Goal: Information Seeking & Learning: Learn about a topic

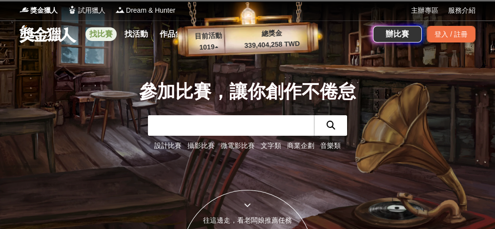
click at [97, 35] on link "找比賽" at bounding box center [100, 34] width 31 height 14
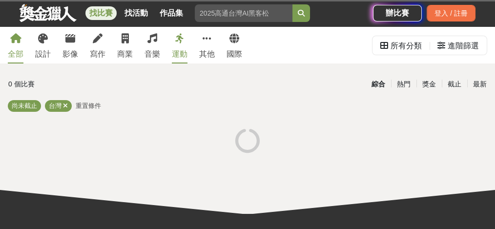
scroll to position [65, 0]
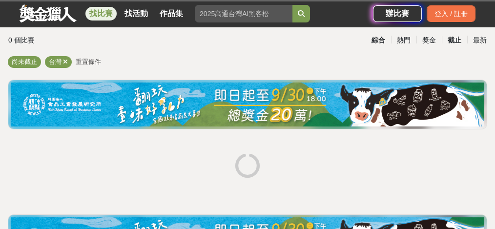
click at [455, 39] on div "截止" at bounding box center [454, 40] width 25 height 17
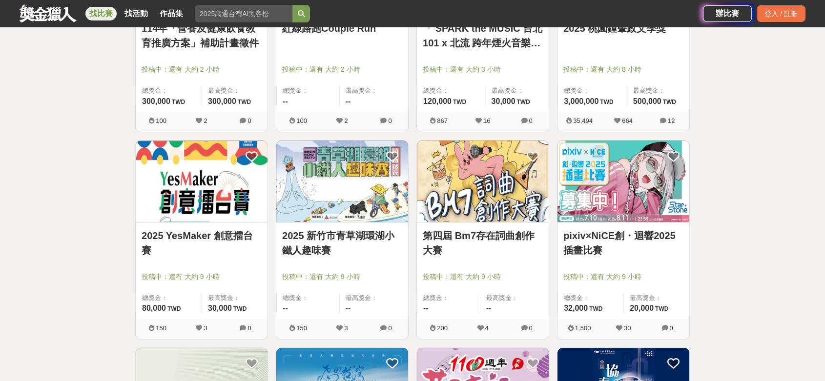
scroll to position [324, 0]
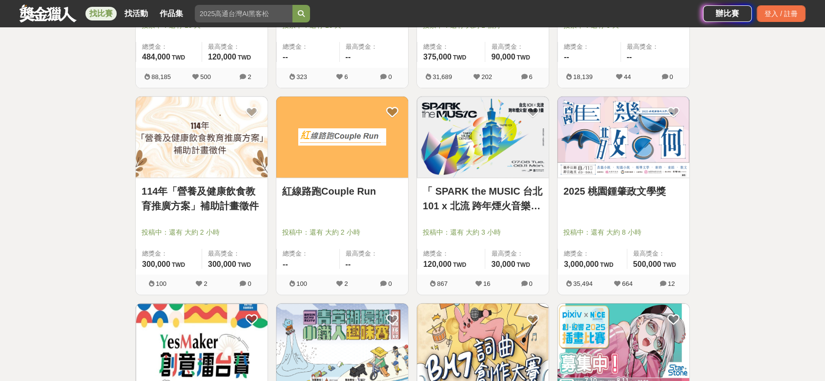
click at [494, 191] on link "2025 桃園鍾肇政文學獎" at bounding box center [623, 191] width 120 height 15
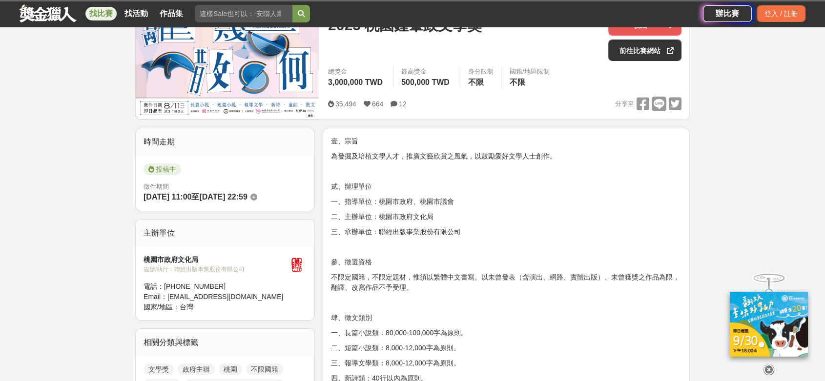
scroll to position [54, 0]
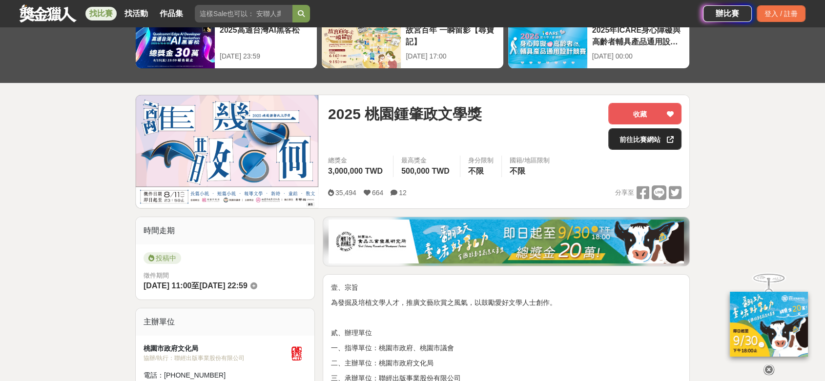
click at [494, 52] on div "2025-09-10 00:00" at bounding box center [638, 56] width 92 height 10
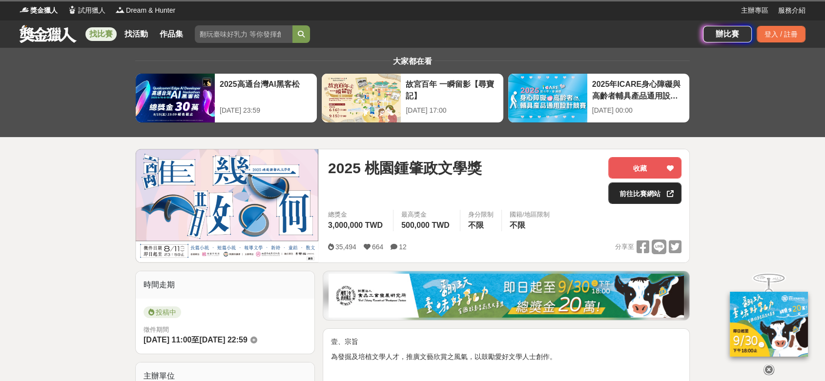
click at [494, 195] on link "前往比賽網站" at bounding box center [644, 192] width 73 height 21
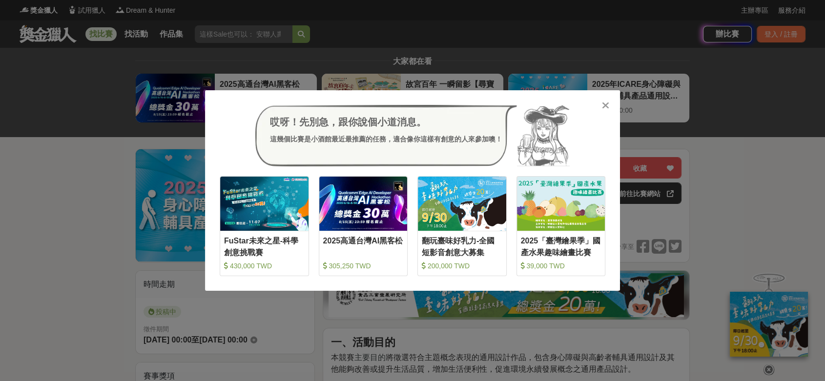
click at [494, 106] on icon at bounding box center [605, 106] width 7 height 10
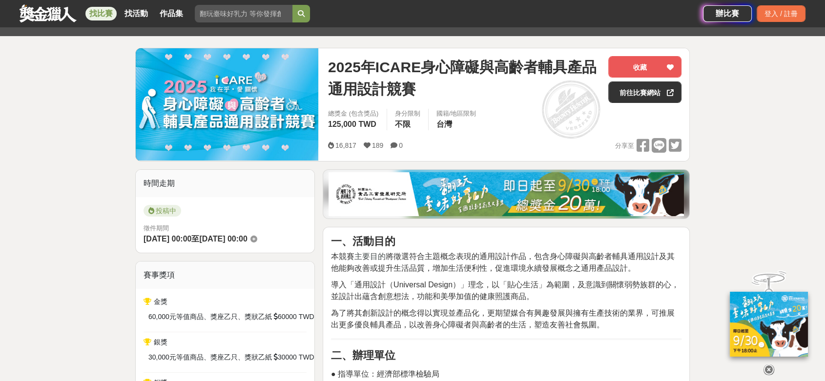
scroll to position [54, 0]
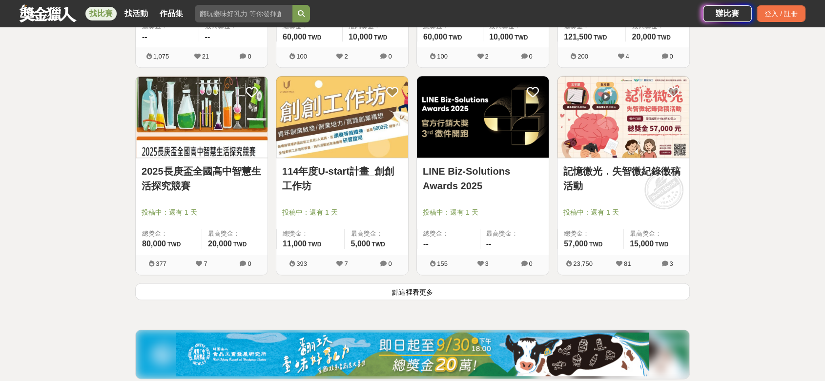
scroll to position [1300, 0]
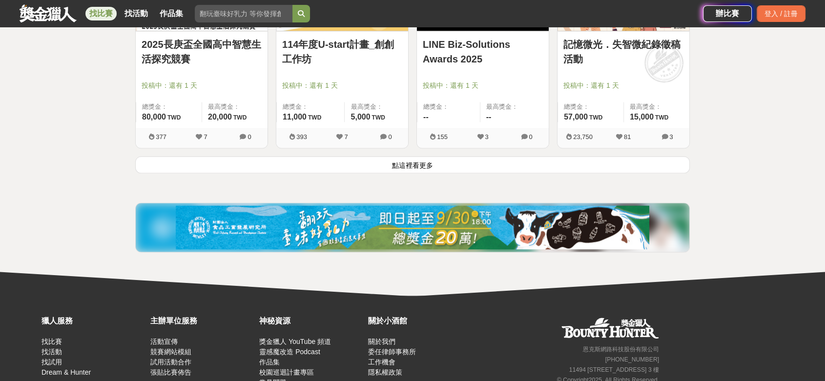
click at [484, 171] on button "點這裡看更多" at bounding box center [412, 164] width 554 height 17
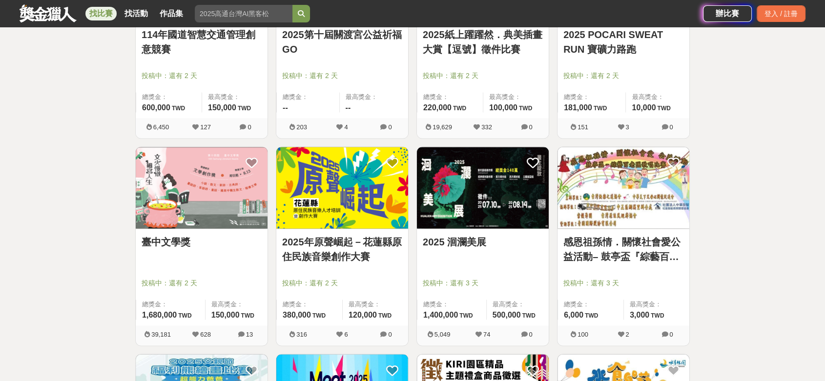
scroll to position [1517, 0]
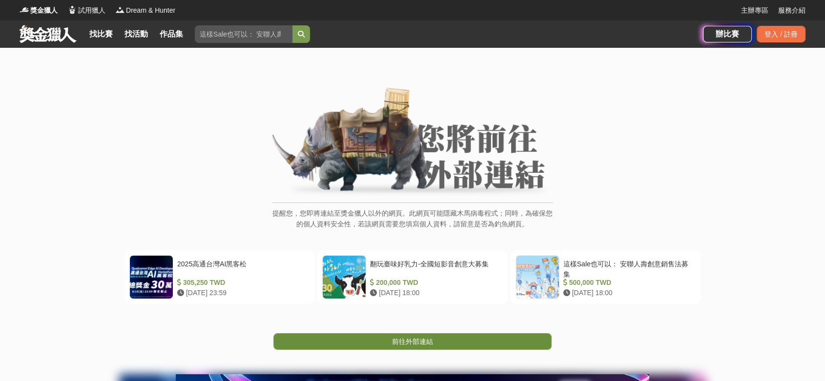
click at [453, 339] on link "前往外部連結" at bounding box center [412, 341] width 278 height 17
